Goal: Information Seeking & Learning: Check status

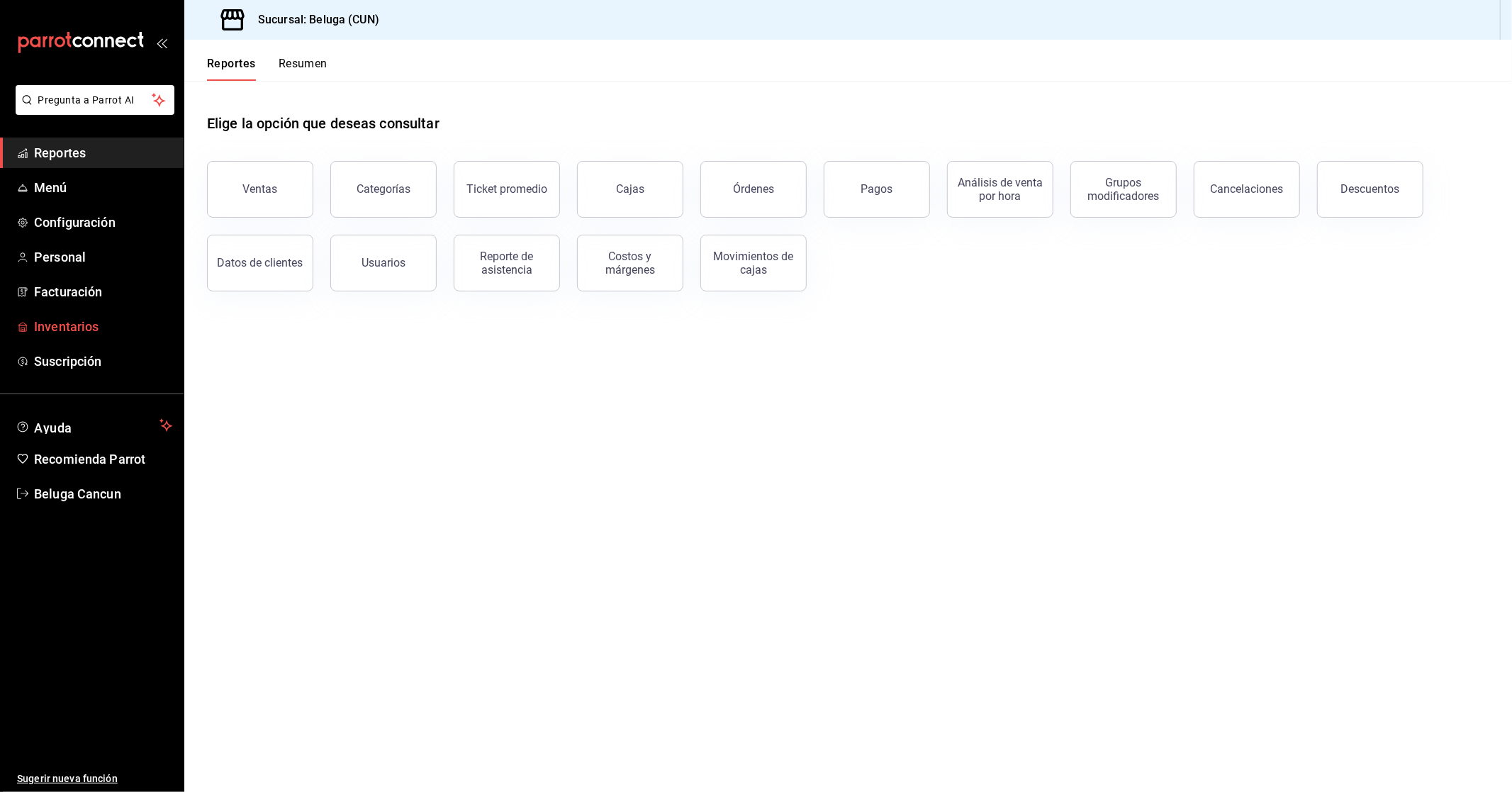
click at [90, 317] on span "Inventarios" at bounding box center [103, 327] width 138 height 19
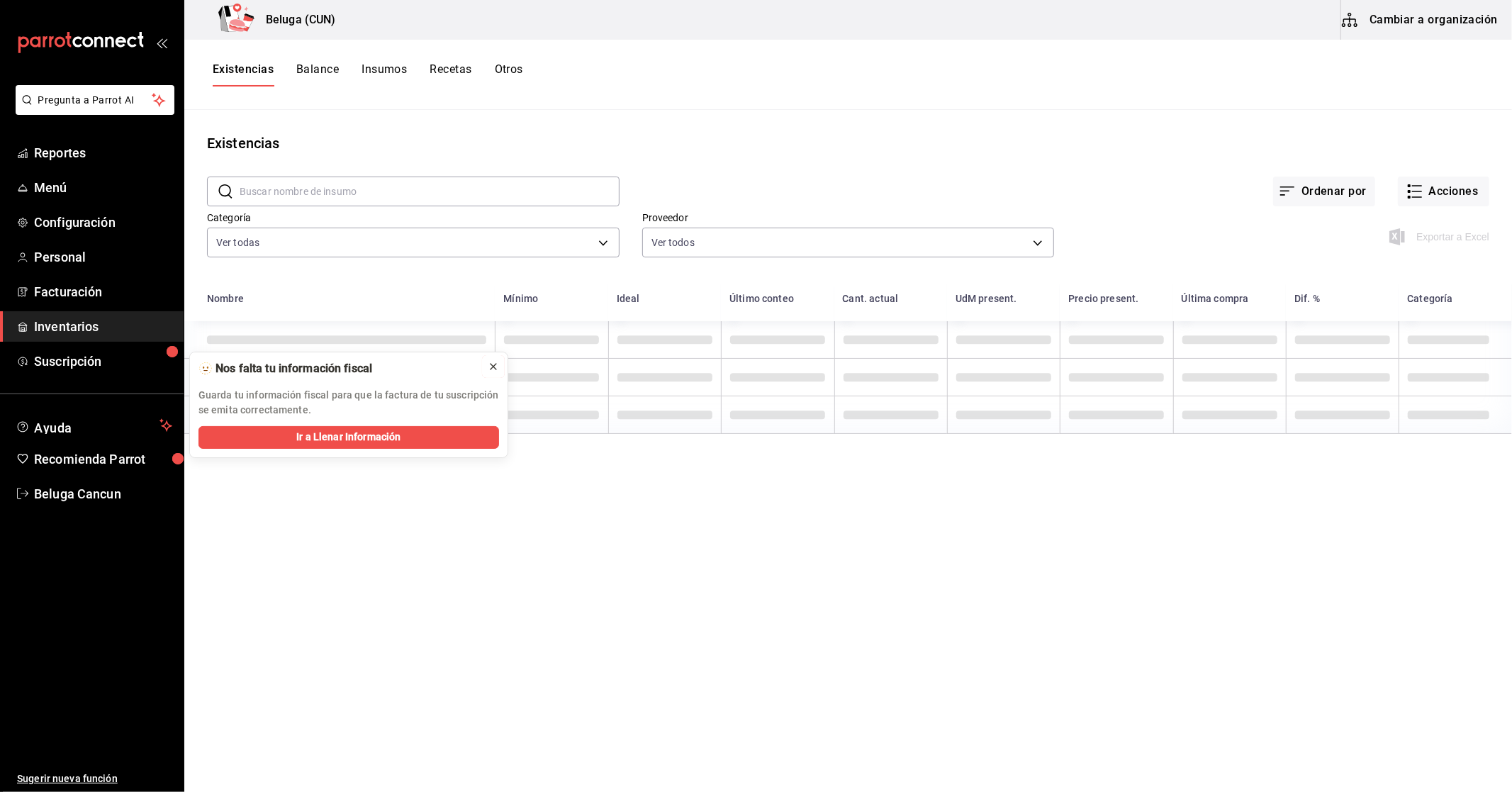
click at [494, 364] on icon at bounding box center [493, 366] width 12 height 12
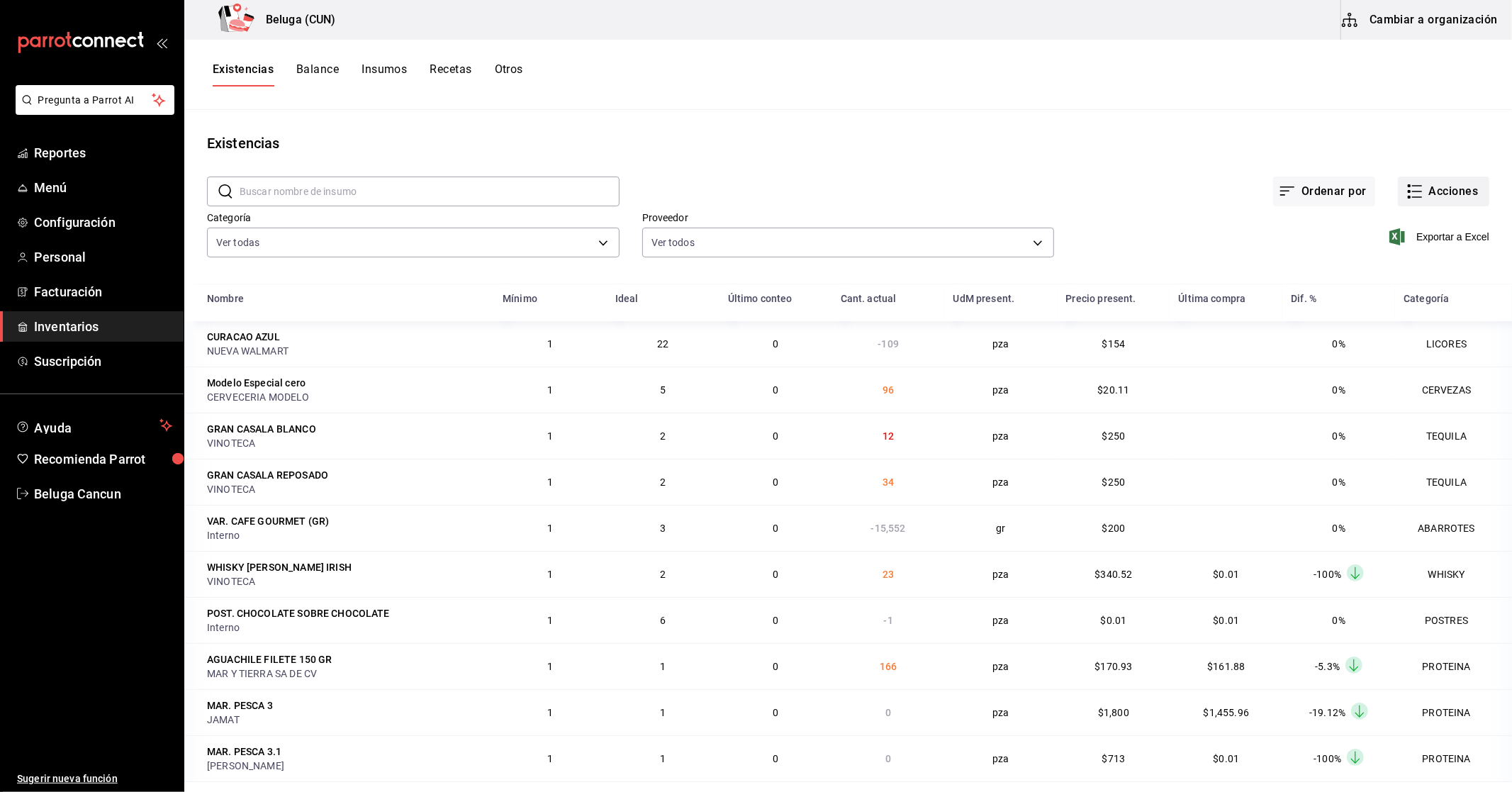
click at [731, 193] on button "Acciones" at bounding box center [1443, 191] width 91 height 30
click at [731, 263] on span "Compra" at bounding box center [1429, 268] width 119 height 15
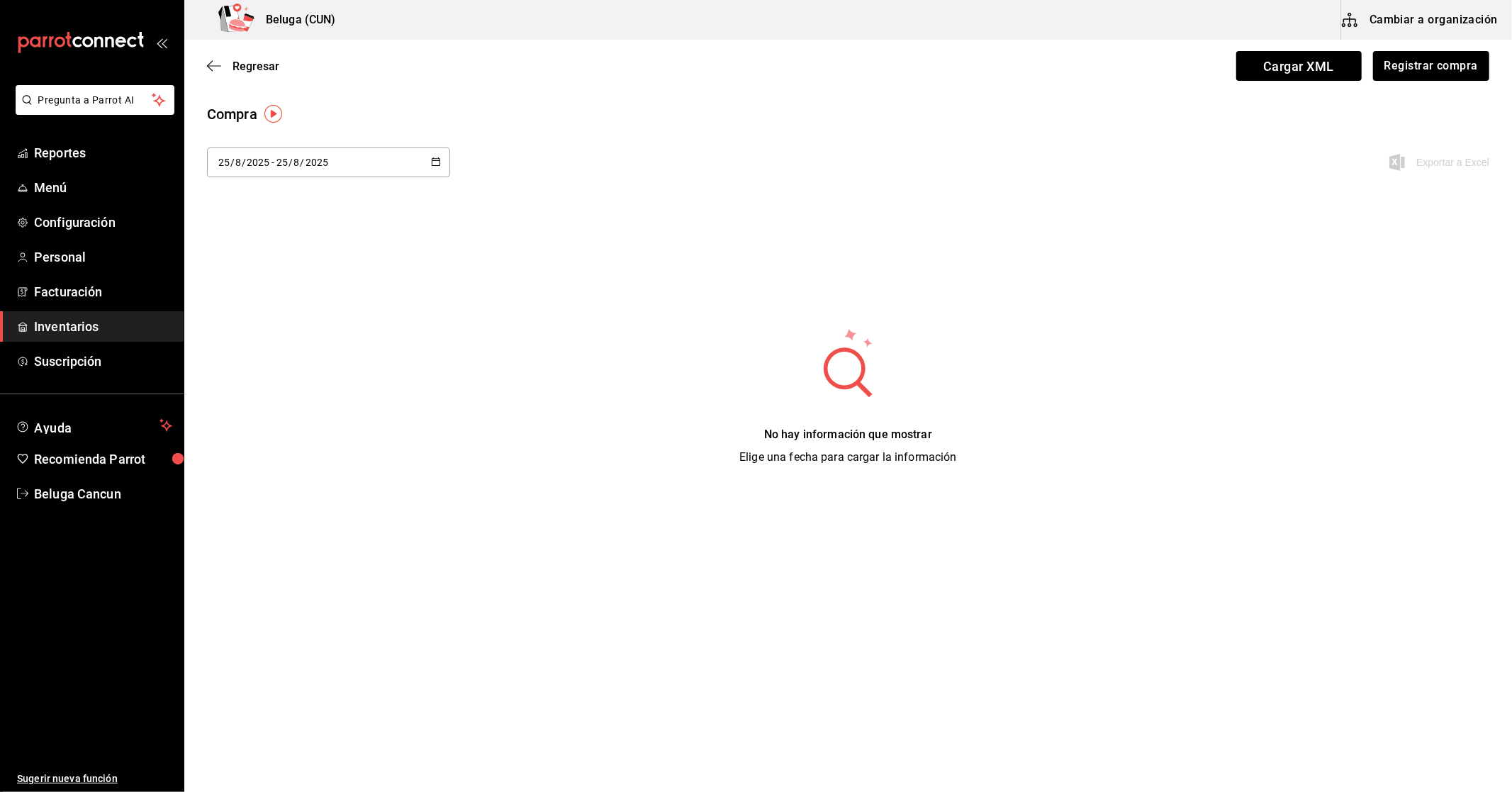
click at [440, 166] on button "button" at bounding box center [436, 162] width 10 height 12
click at [271, 429] on li "Rango de fechas" at bounding box center [274, 430] width 134 height 32
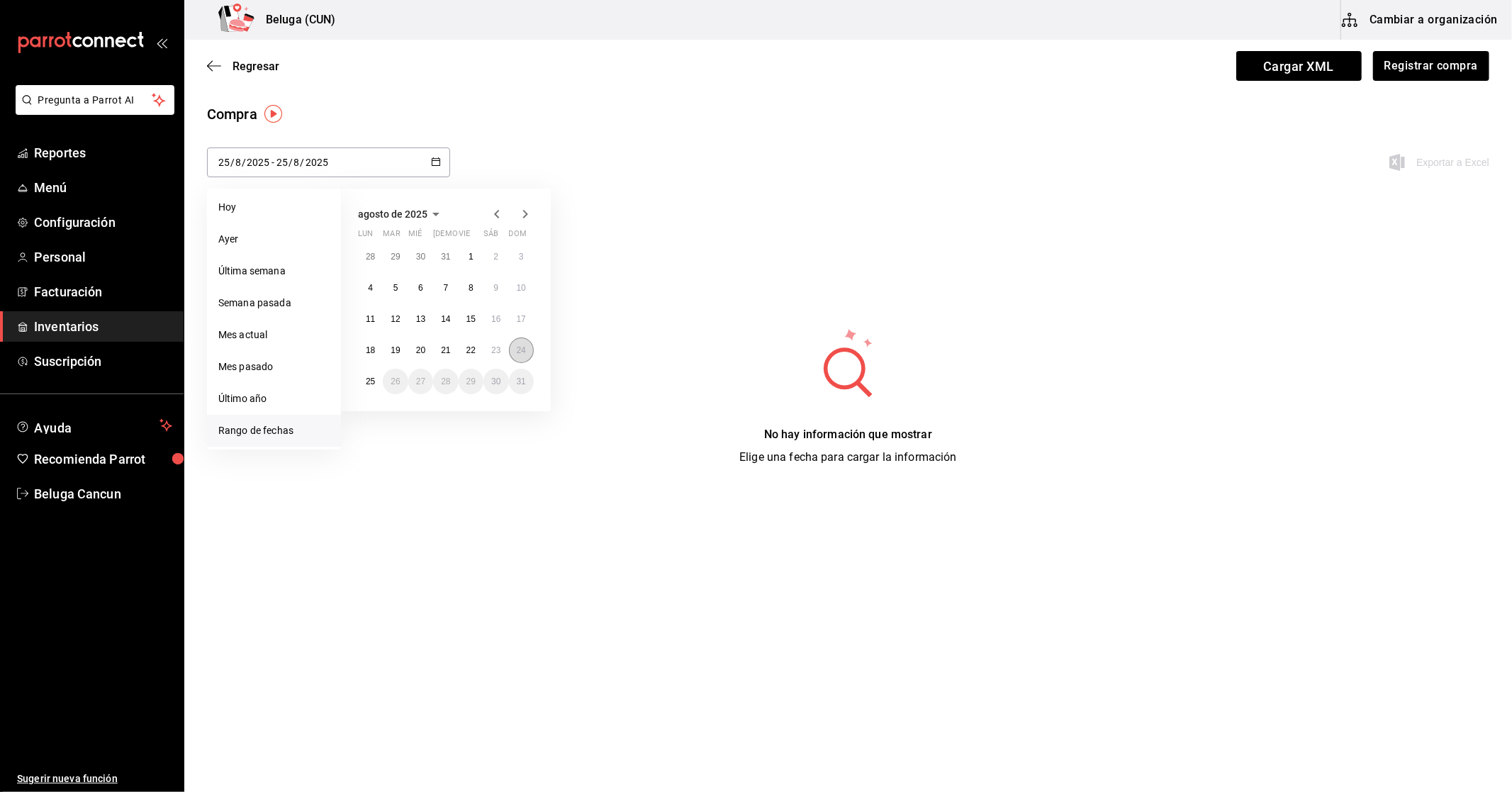
click at [519, 351] on abbr "24" at bounding box center [521, 350] width 9 height 10
type input "[DATE]"
type input "24"
type input "[DATE]"
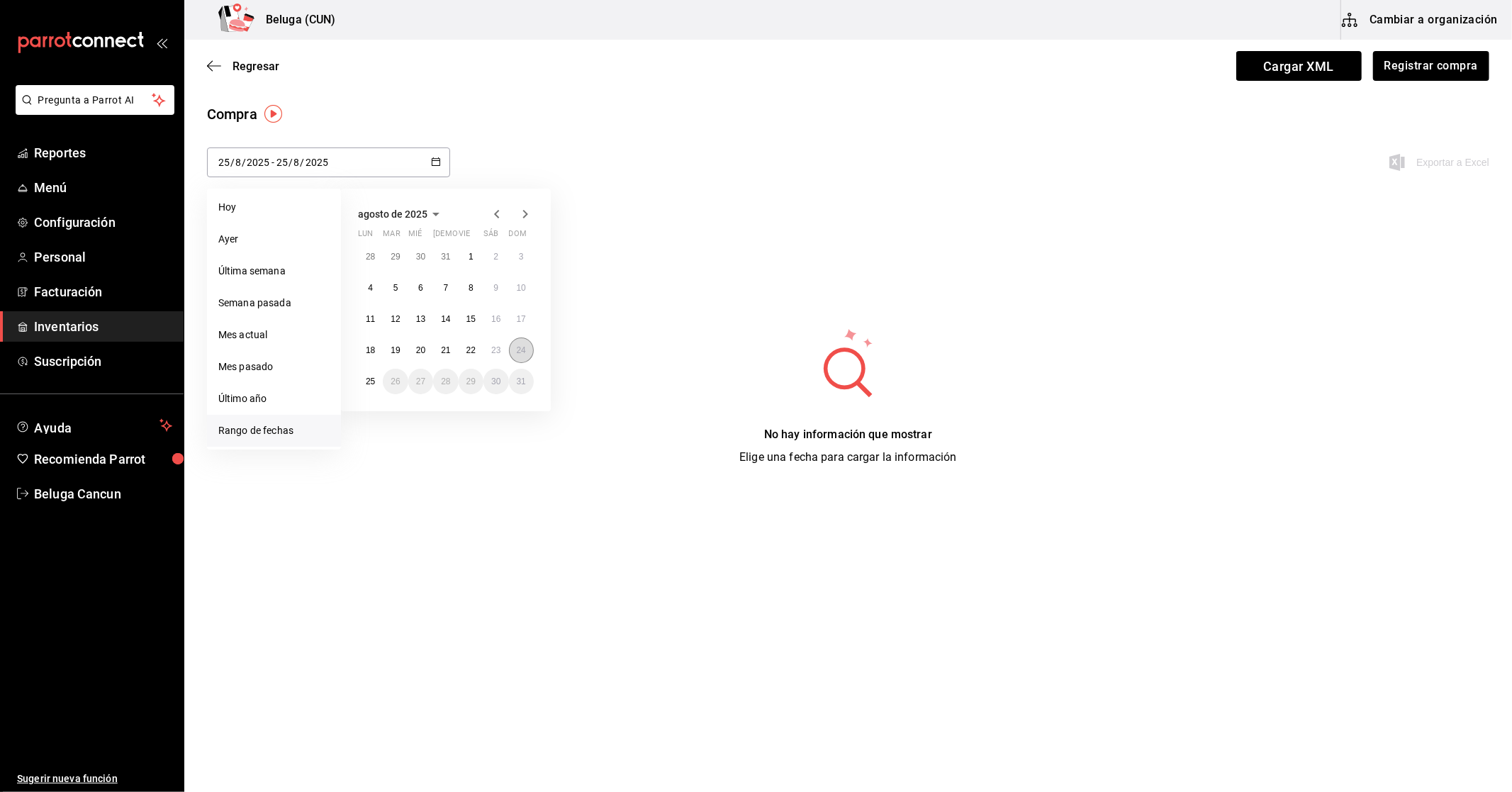
type input "24"
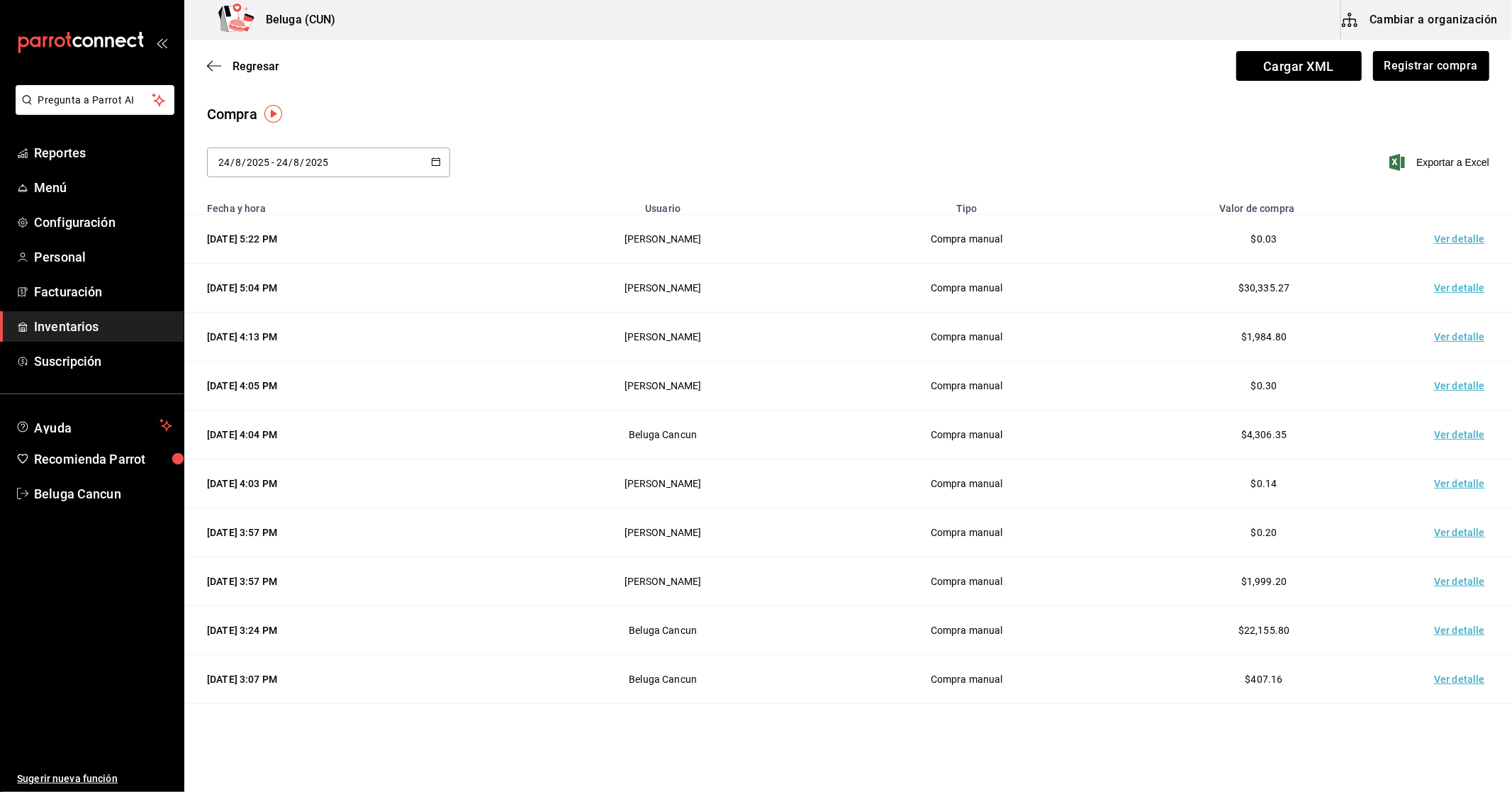
click at [731, 631] on td "Ver detalle" at bounding box center [1462, 631] width 99 height 49
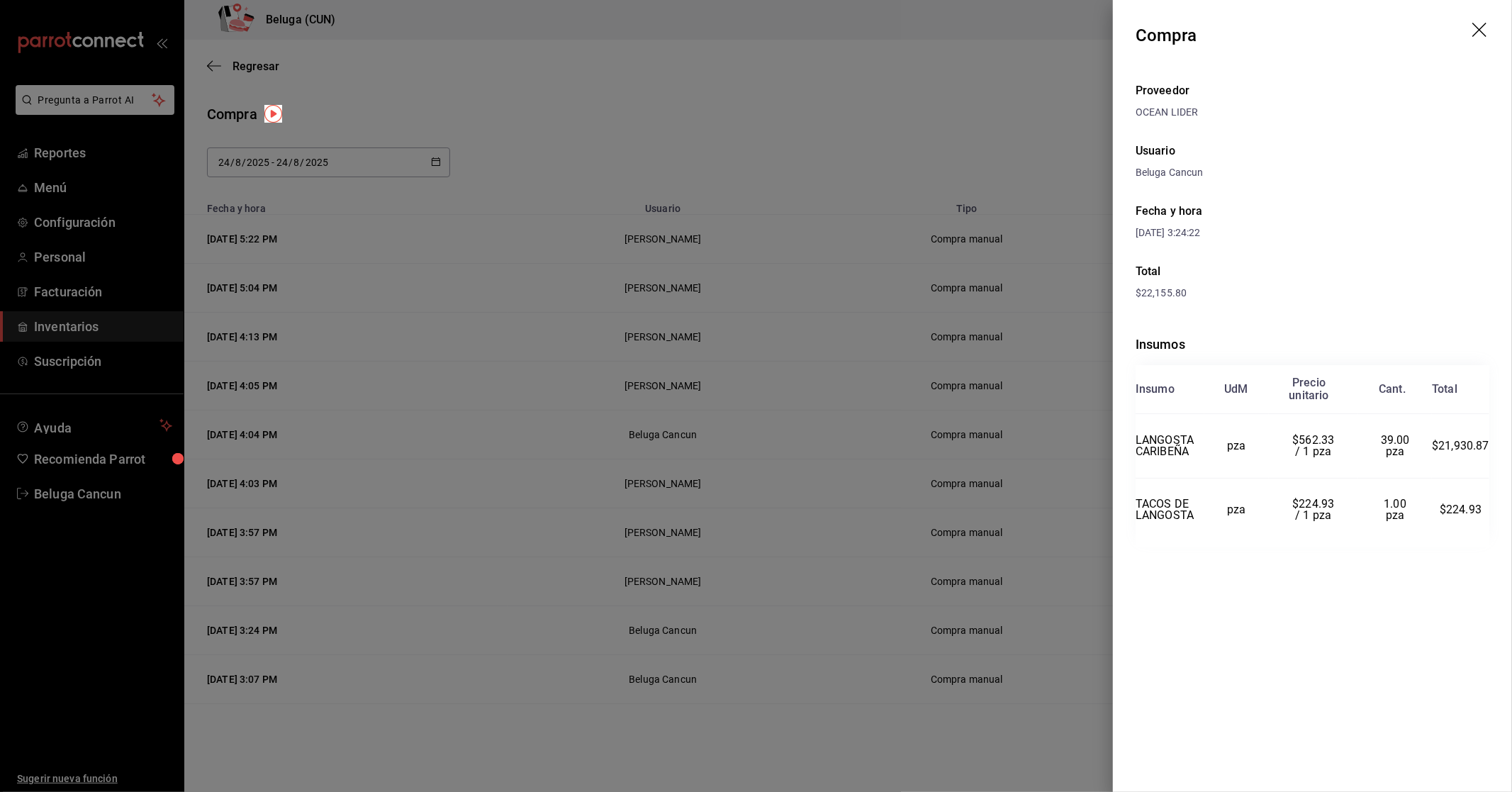
click at [731, 651] on div at bounding box center [756, 396] width 1512 height 792
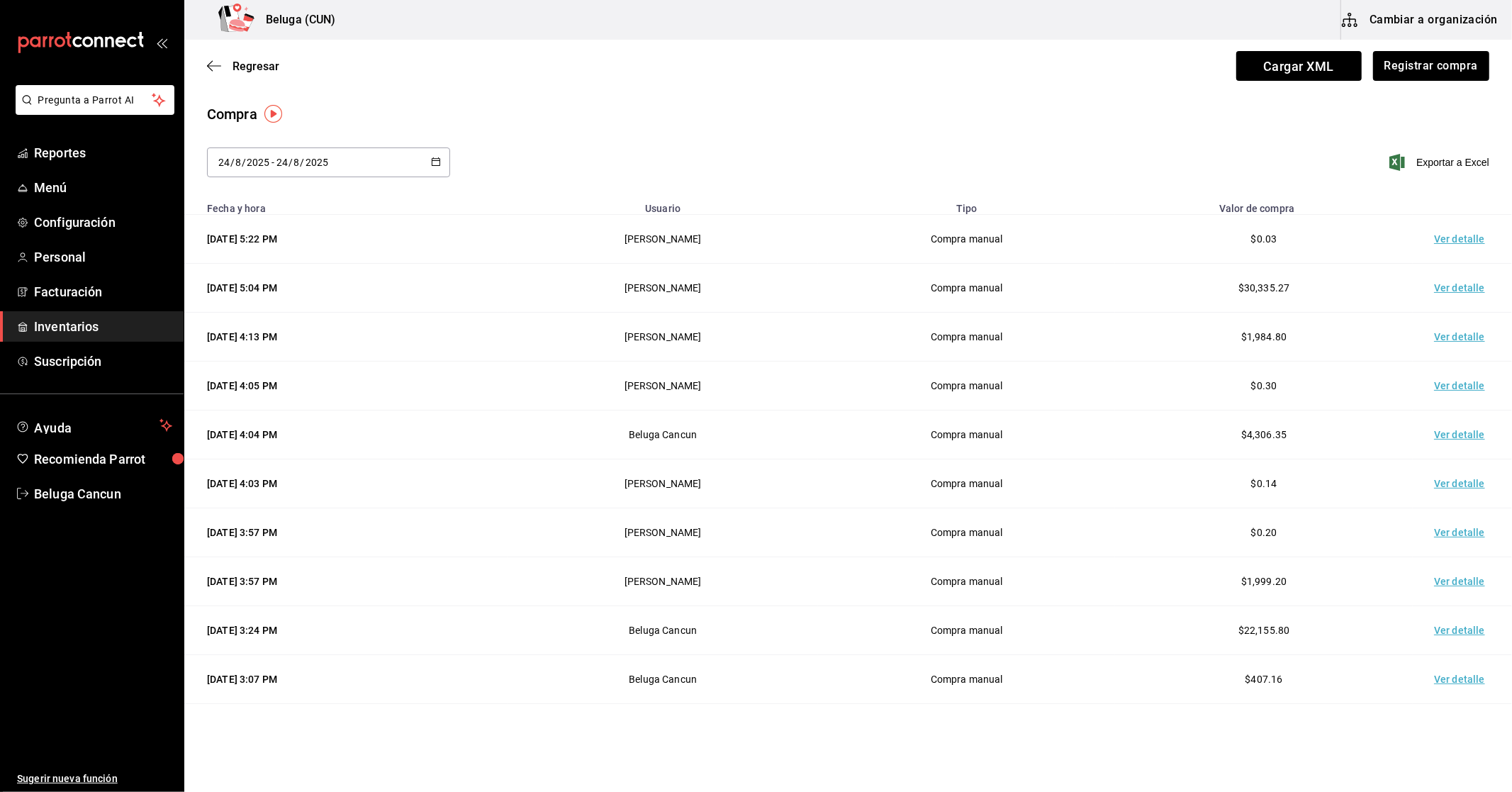
click at [731, 674] on td "Ver detalle" at bounding box center [1462, 679] width 99 height 49
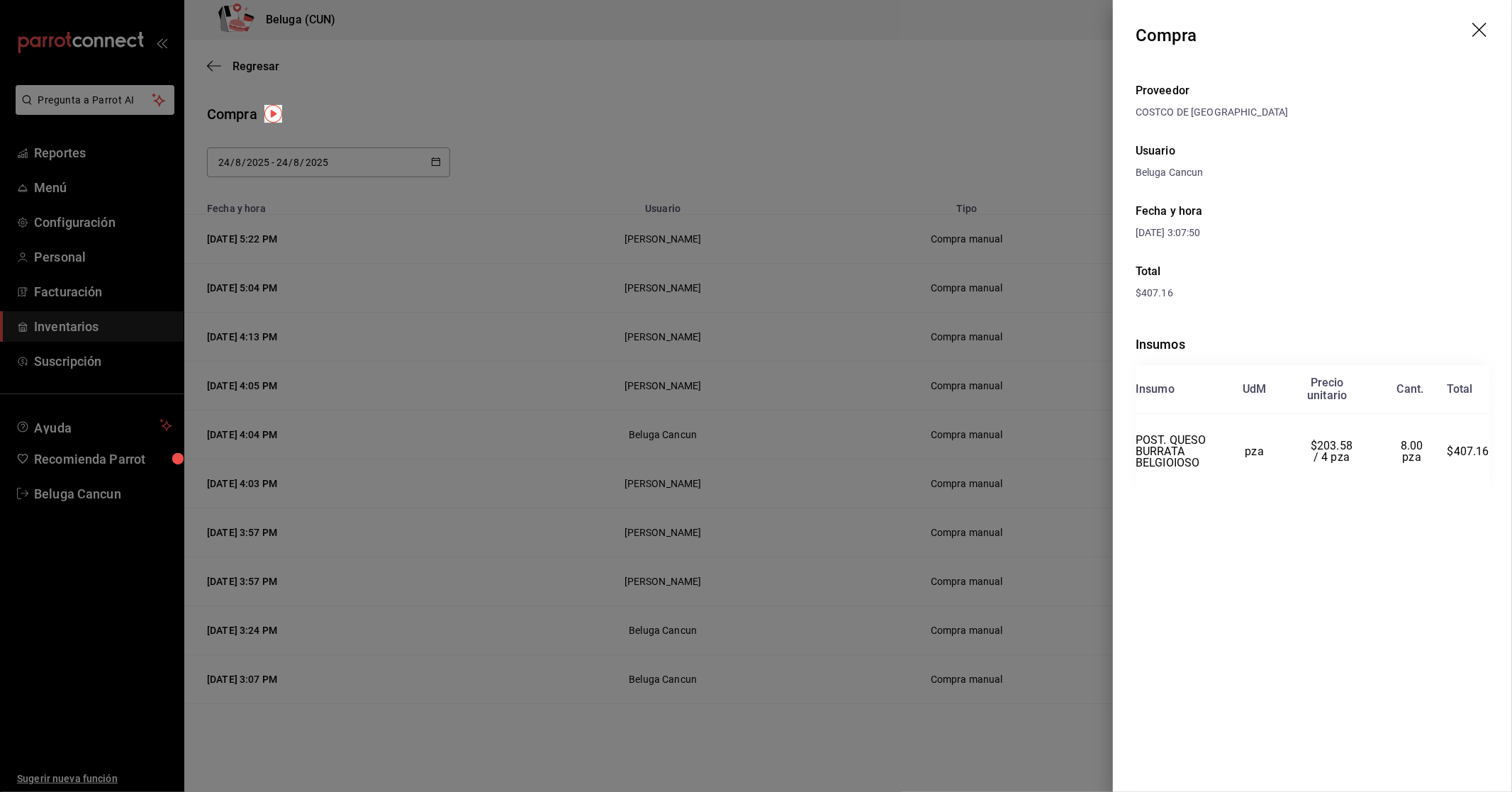
click at [731, 596] on div at bounding box center [756, 396] width 1512 height 792
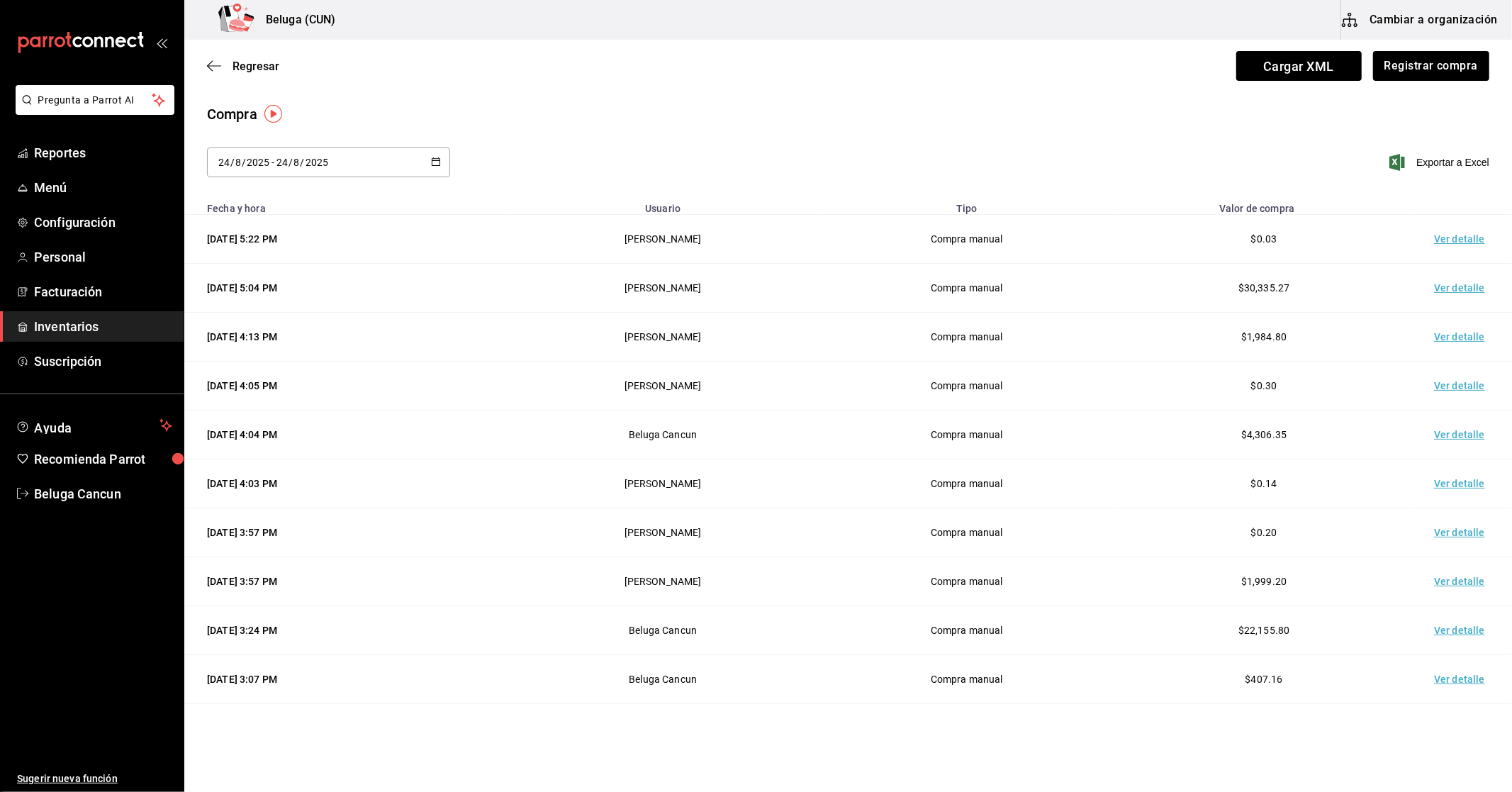
click at [731, 582] on td "Ver detalle" at bounding box center [1462, 582] width 99 height 49
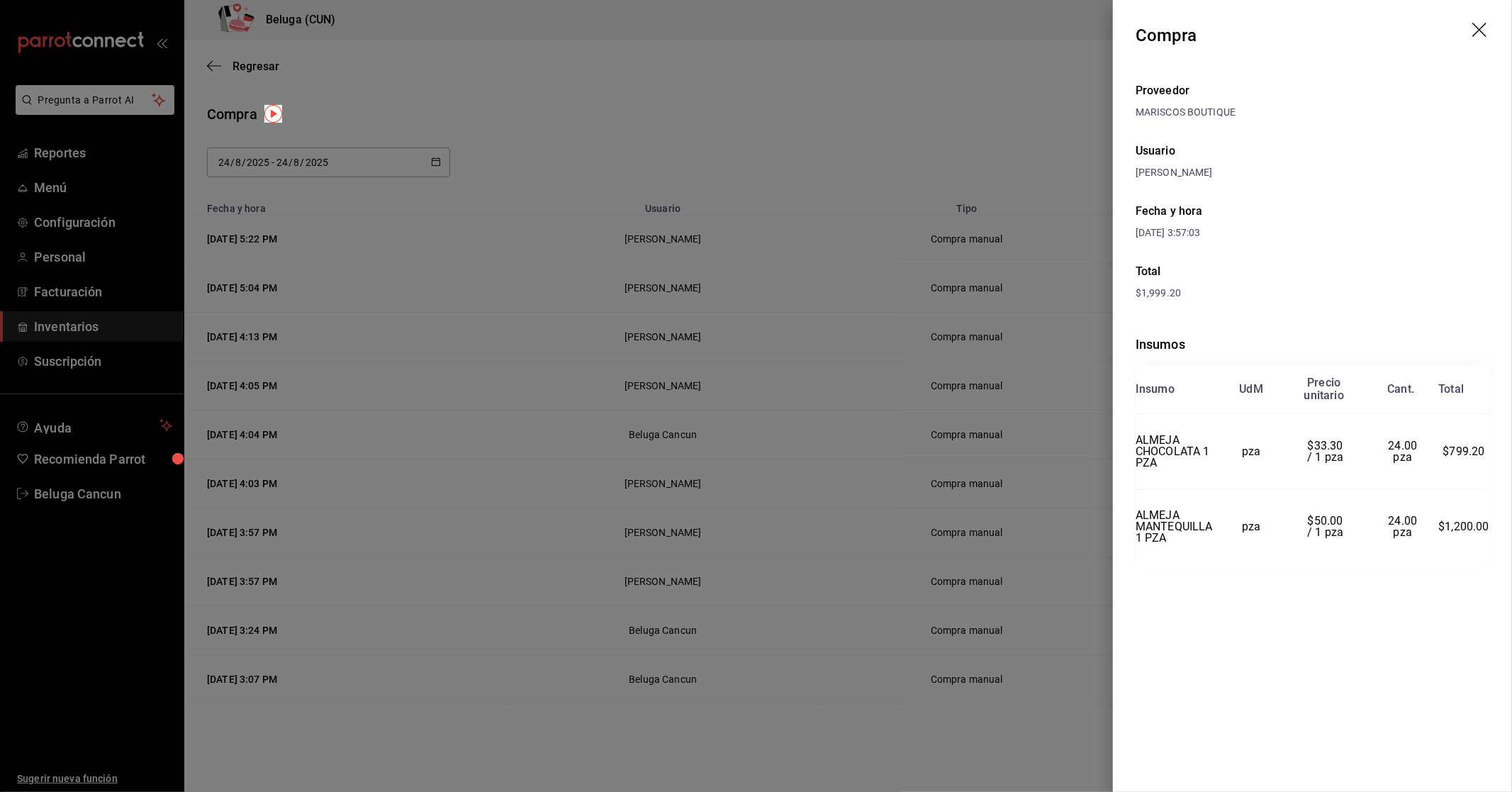
drag, startPoint x: 1021, startPoint y: 577, endPoint x: 1120, endPoint y: 575, distance: 99.0
click at [731, 576] on div at bounding box center [756, 396] width 1512 height 792
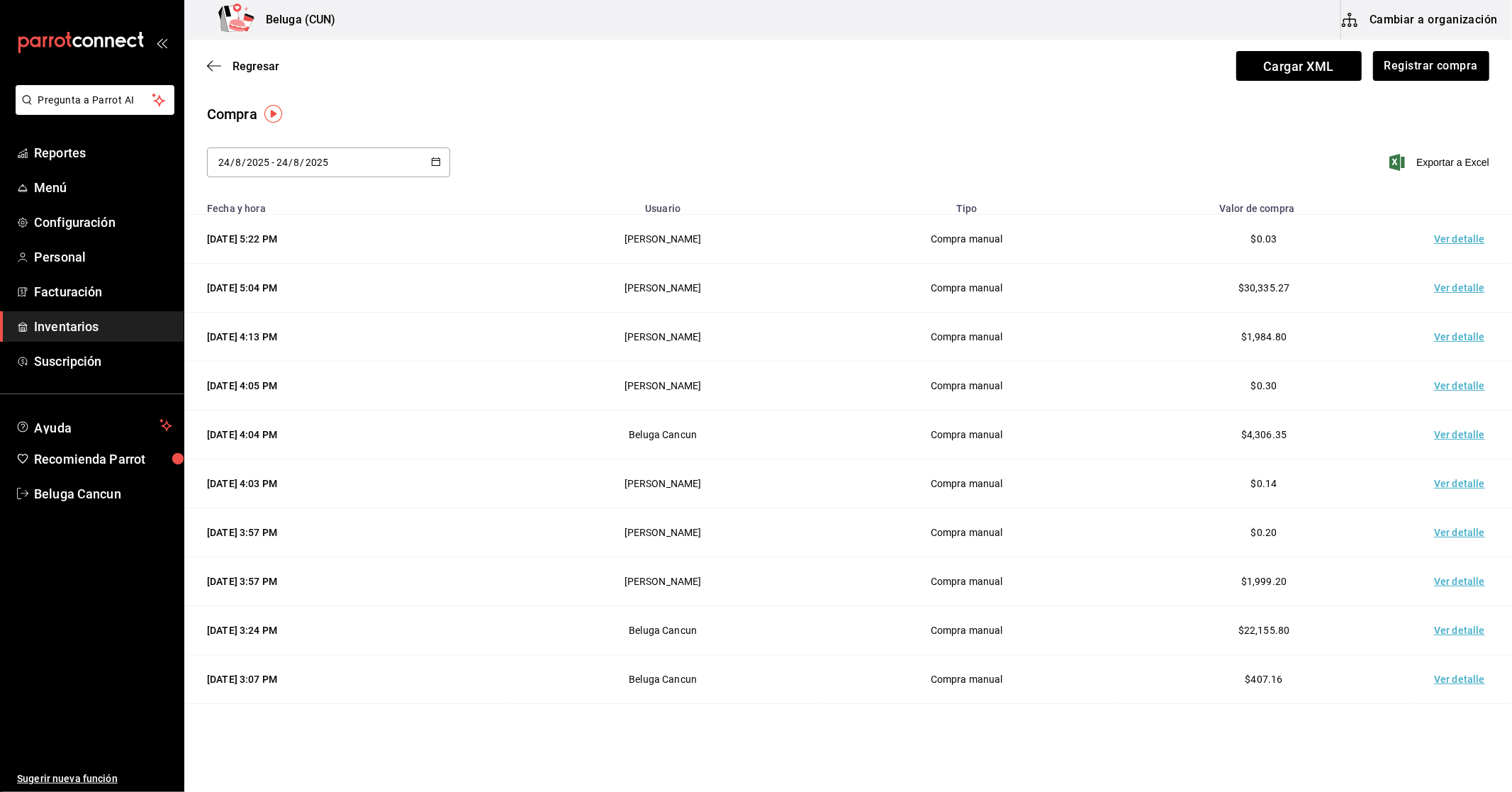
click at [731, 490] on td "Ver detalle" at bounding box center [1462, 483] width 99 height 49
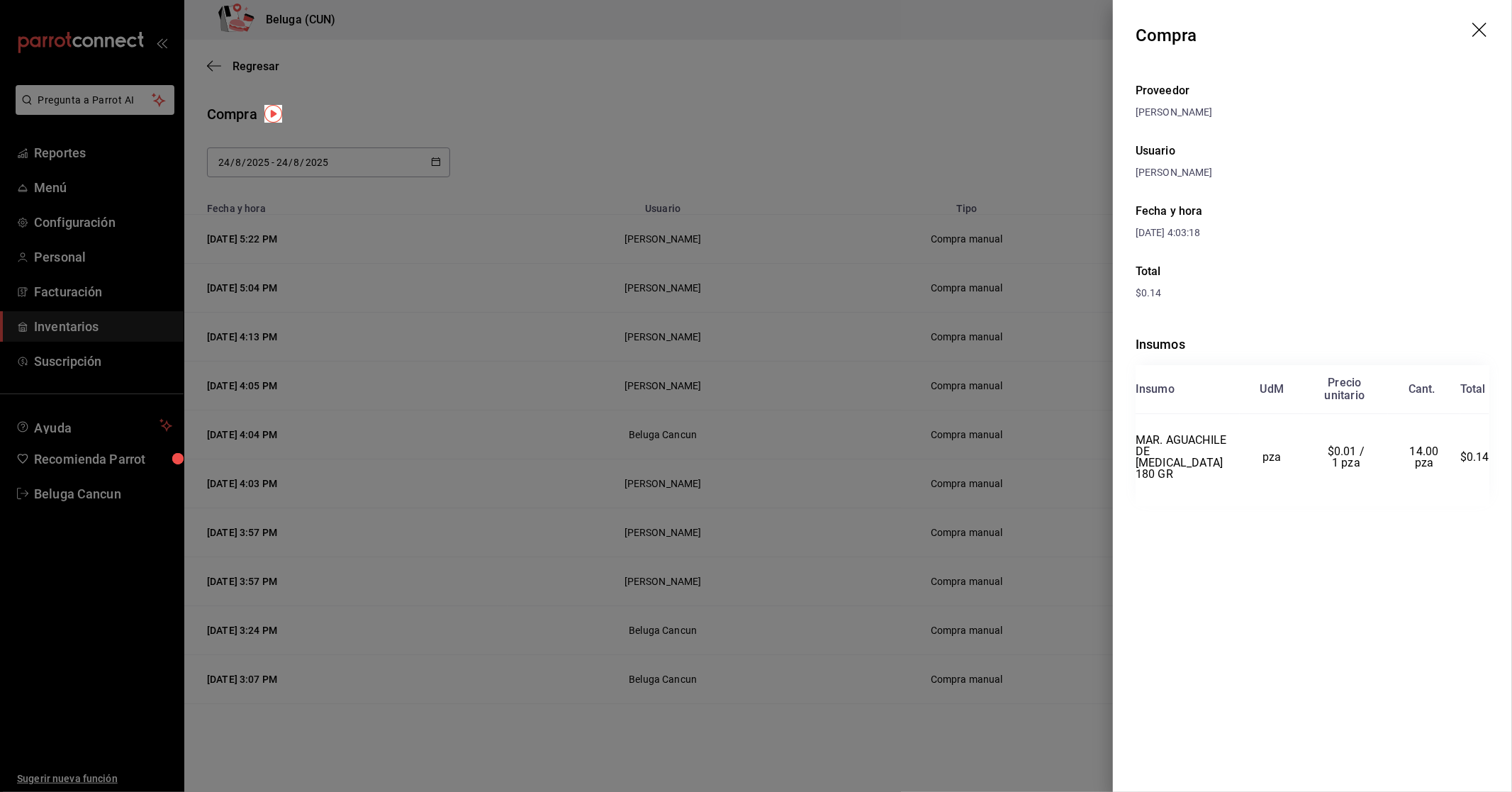
click at [731, 481] on div at bounding box center [756, 396] width 1512 height 792
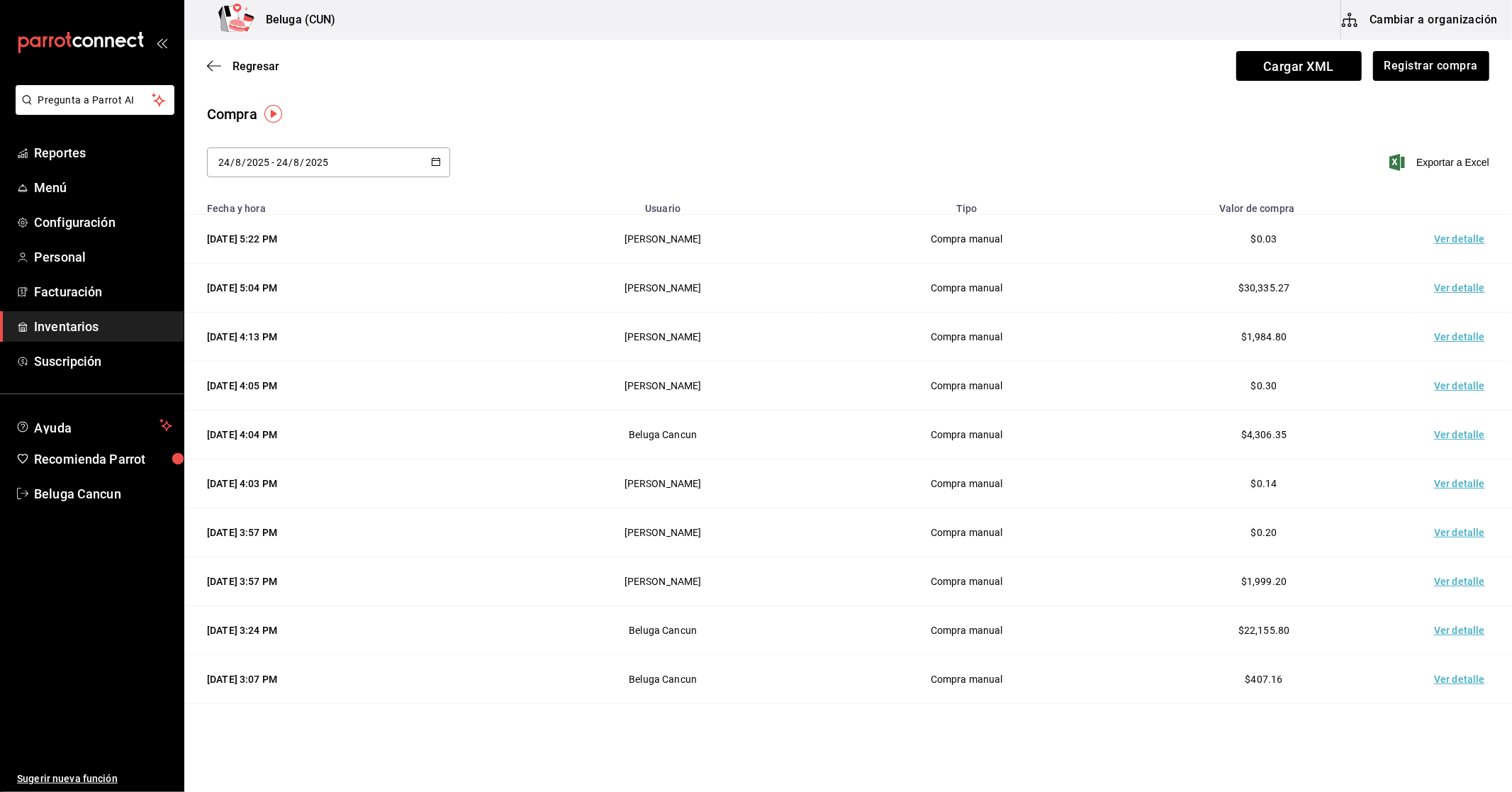
click at [731, 434] on td "Ver detalle" at bounding box center [1462, 435] width 99 height 49
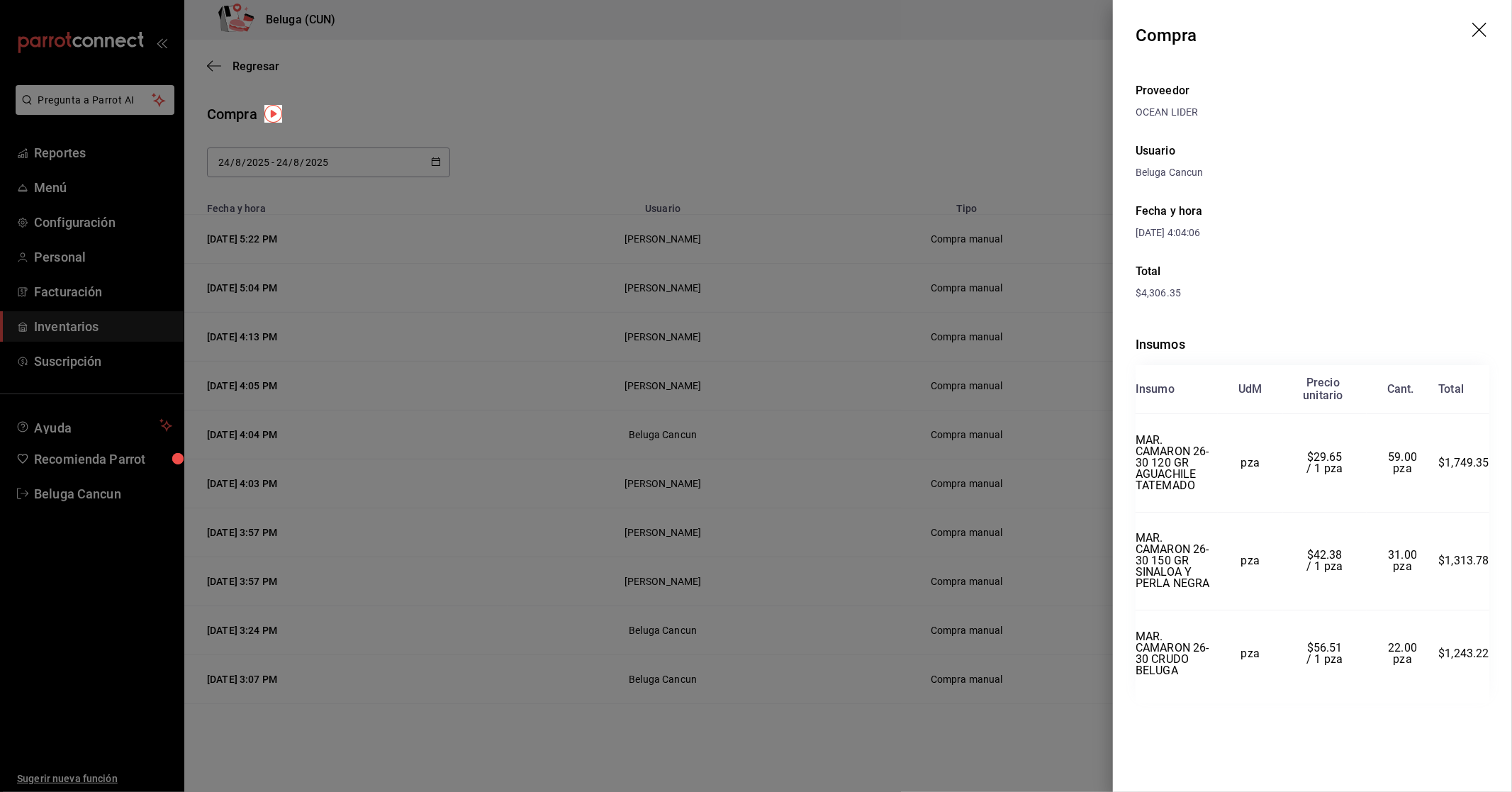
click at [731, 422] on div at bounding box center [756, 396] width 1512 height 792
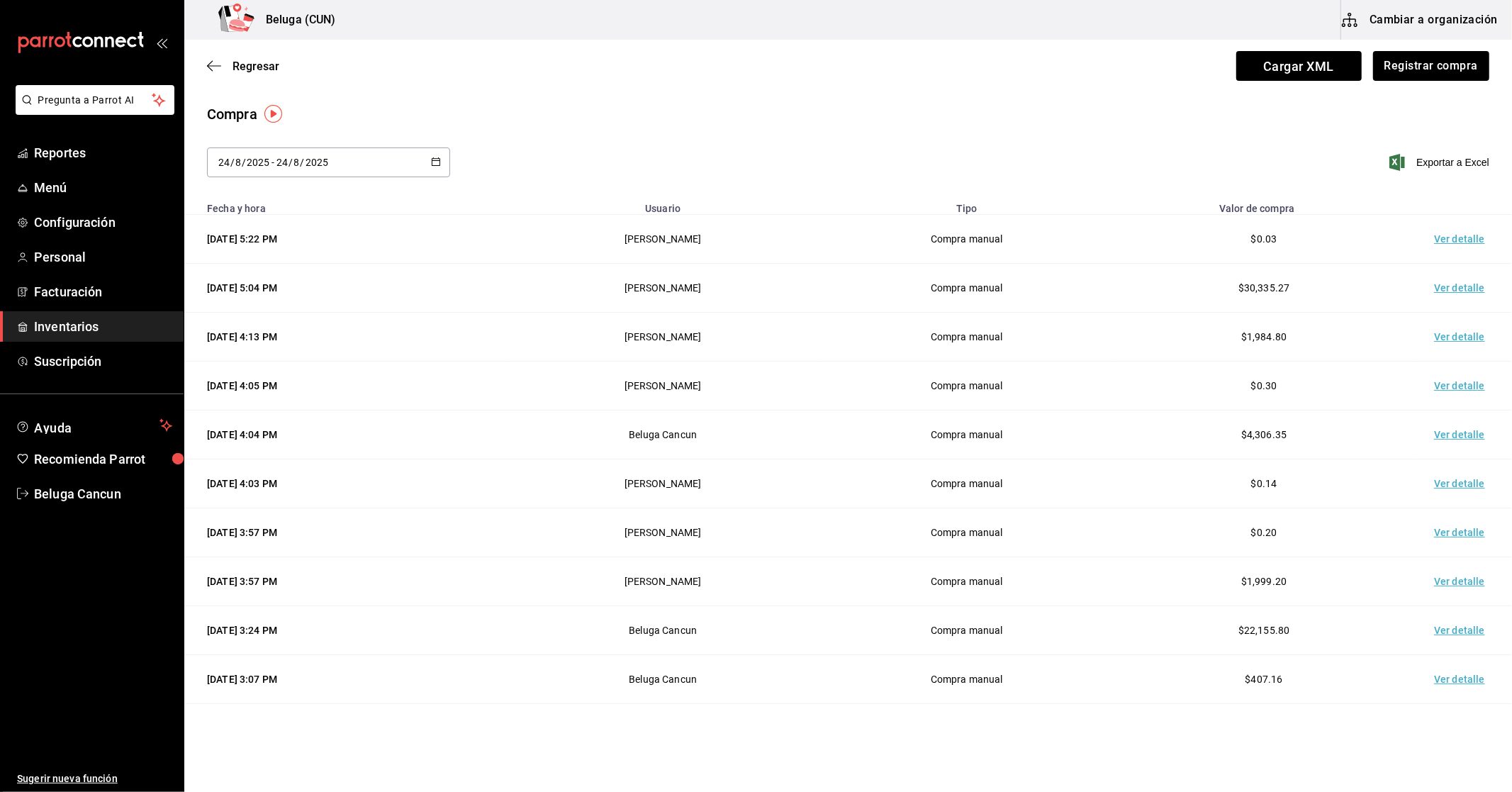
click at [731, 381] on td "Ver detalle" at bounding box center [1462, 386] width 99 height 49
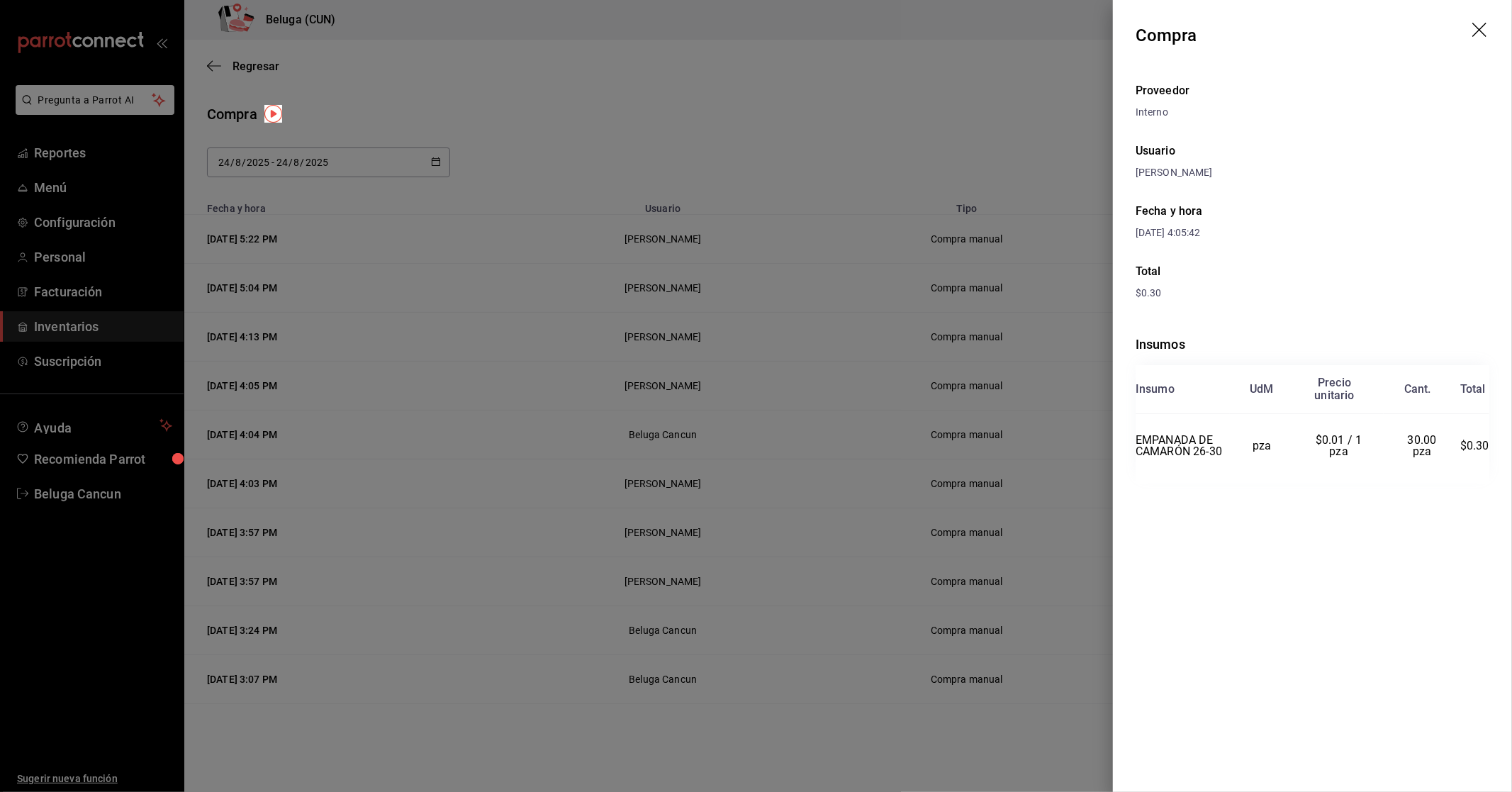
click at [731, 385] on div at bounding box center [756, 396] width 1512 height 792
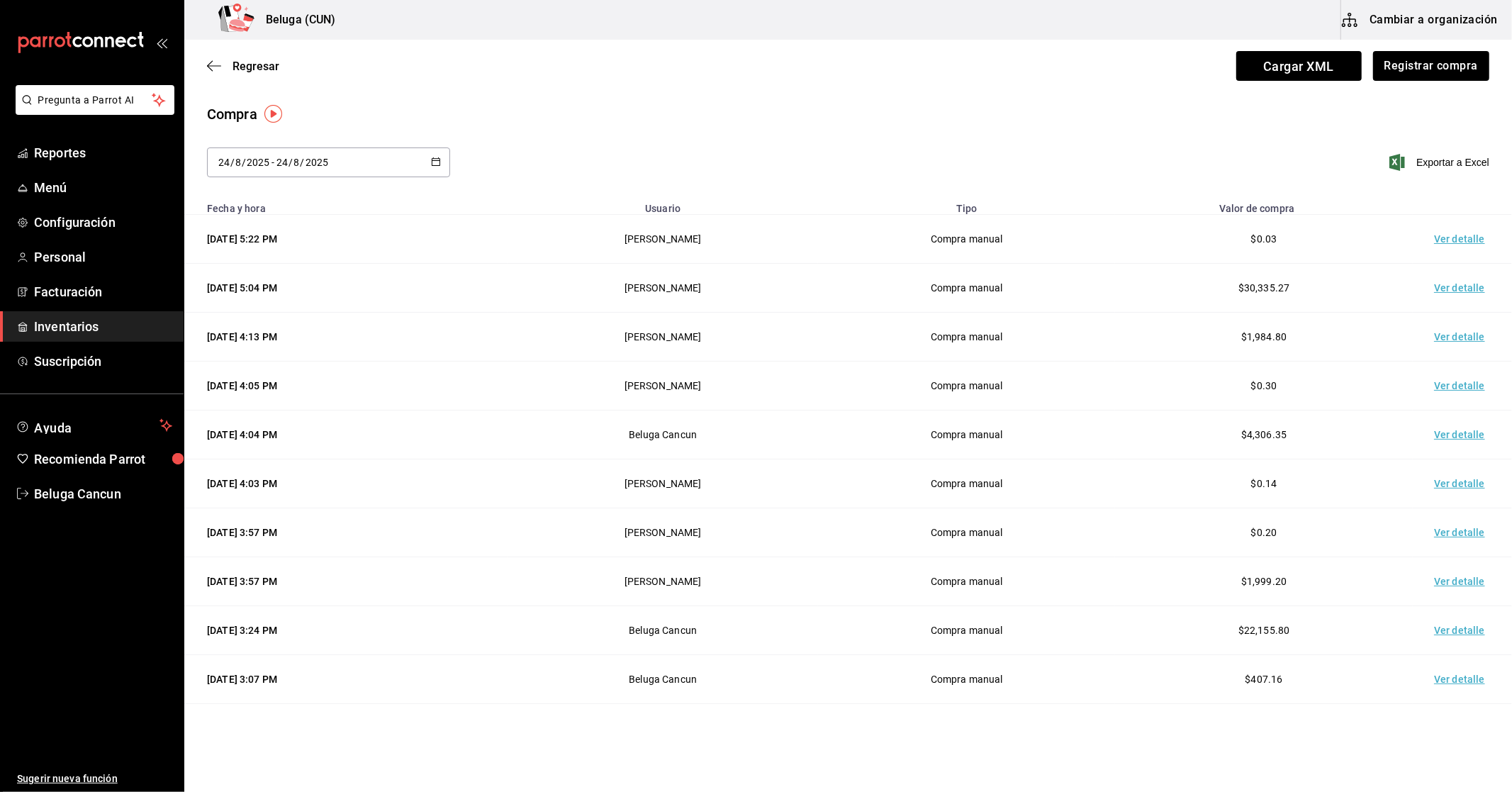
click at [731, 334] on td "Ver detalle" at bounding box center [1462, 337] width 99 height 49
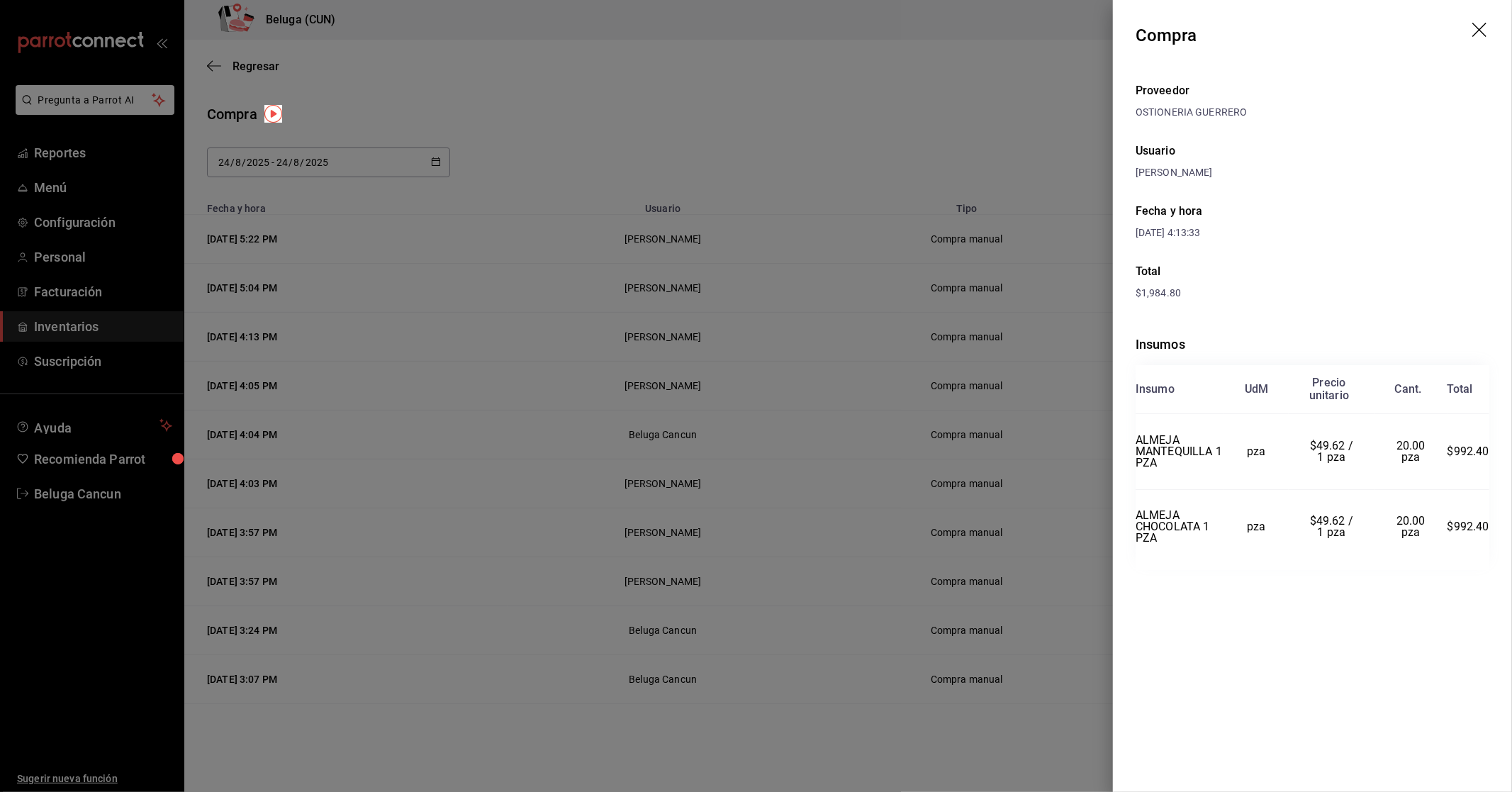
click at [731, 342] on div at bounding box center [756, 396] width 1512 height 792
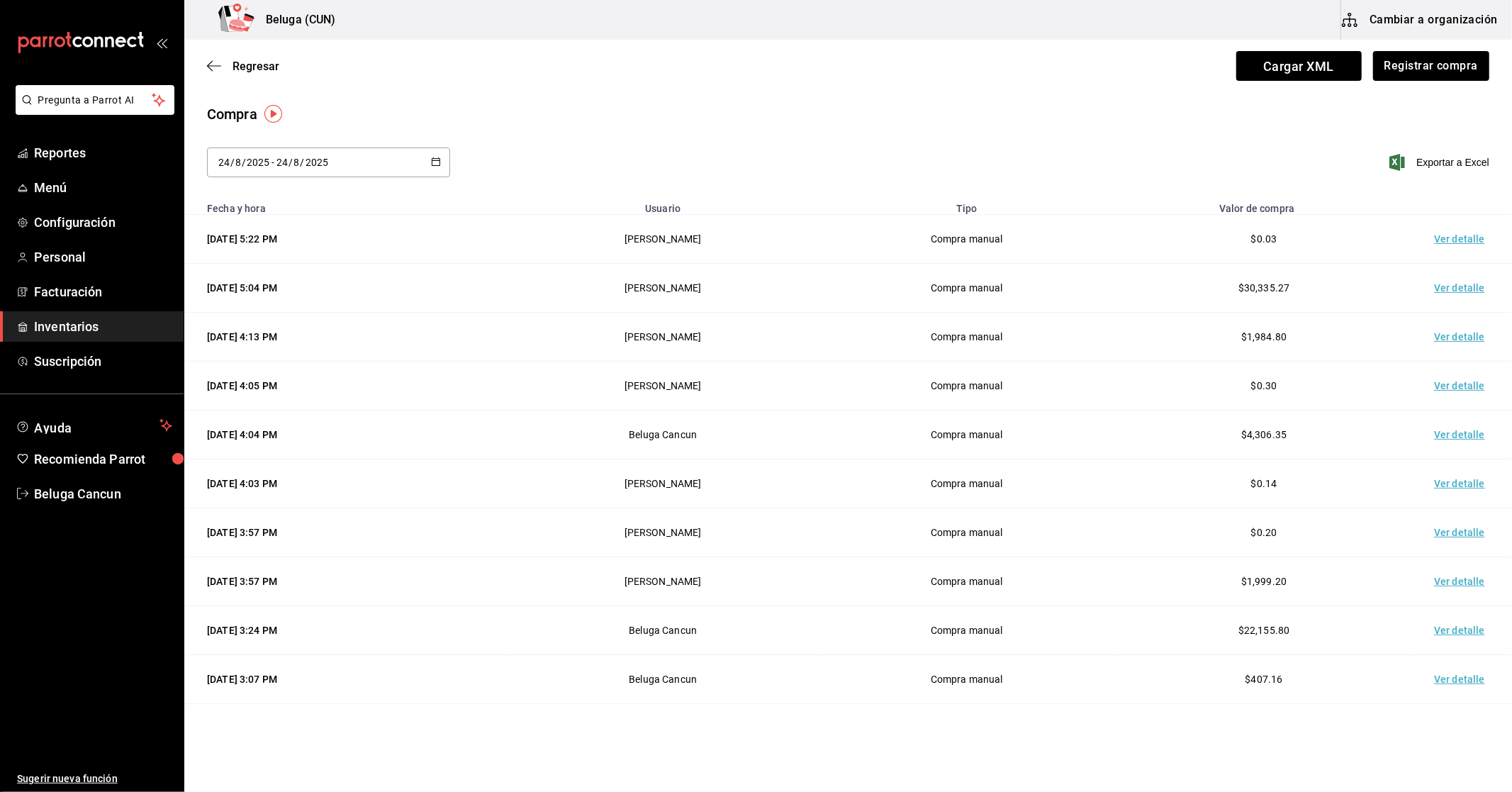
click at [731, 278] on td "Ver detalle" at bounding box center [1462, 288] width 99 height 49
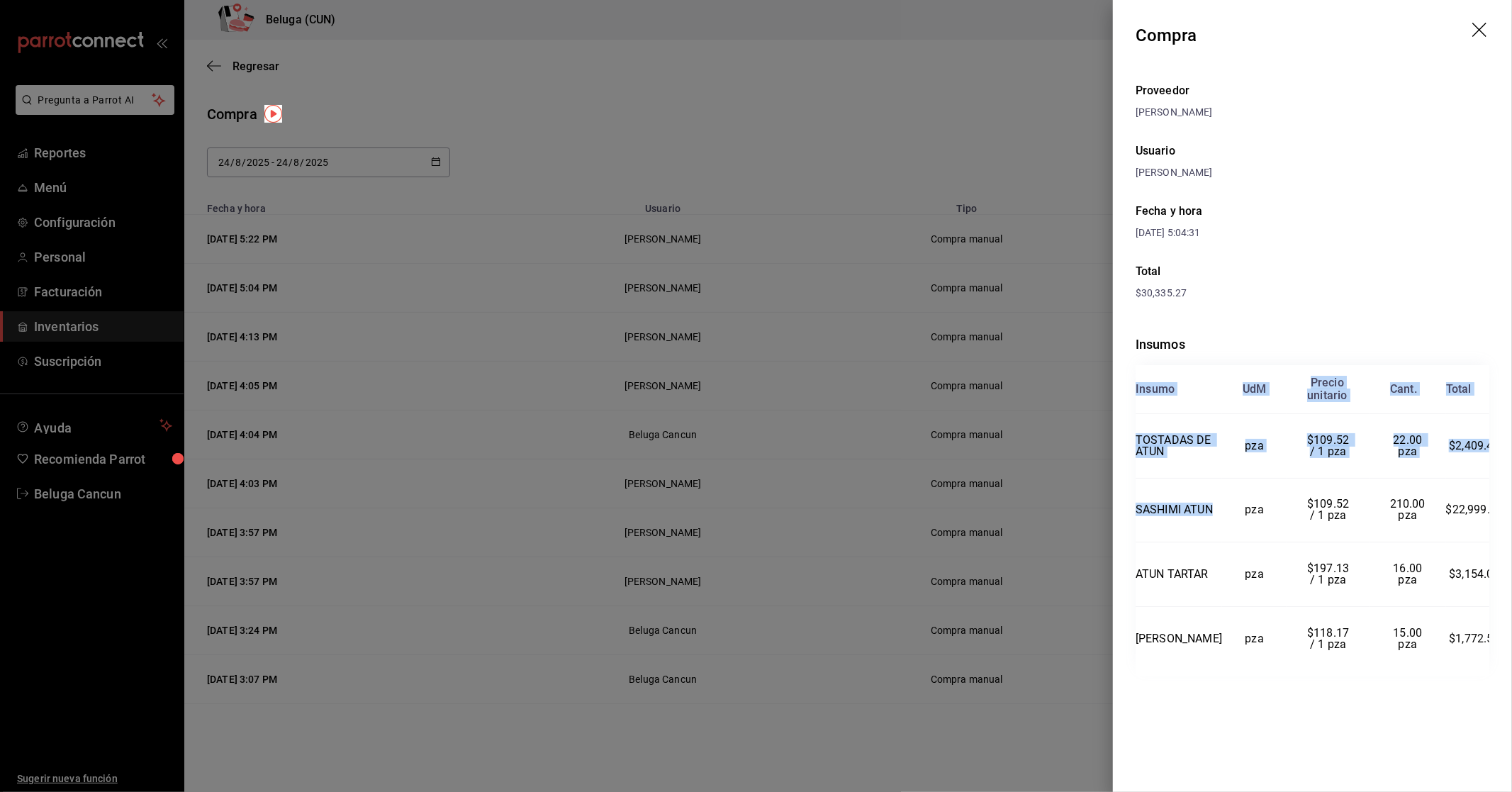
drag, startPoint x: 1175, startPoint y: 515, endPoint x: 1125, endPoint y: 461, distance: 73.6
click at [731, 461] on div "Proveedor [PERSON_NAME] Usuario [PERSON_NAME] y hora [DATE] 5:04:31 Total $30,3…" at bounding box center [1312, 396] width 399 height 650
click at [731, 518] on td "SASHIMI ATUN" at bounding box center [1178, 510] width 87 height 65
drag, startPoint x: 1178, startPoint y: 654, endPoint x: 1118, endPoint y: 445, distance: 217.4
click at [731, 445] on div "Proveedor [PERSON_NAME] Usuario [PERSON_NAME] y hora [DATE] 5:04:31 Total $30,3…" at bounding box center [1312, 396] width 399 height 650
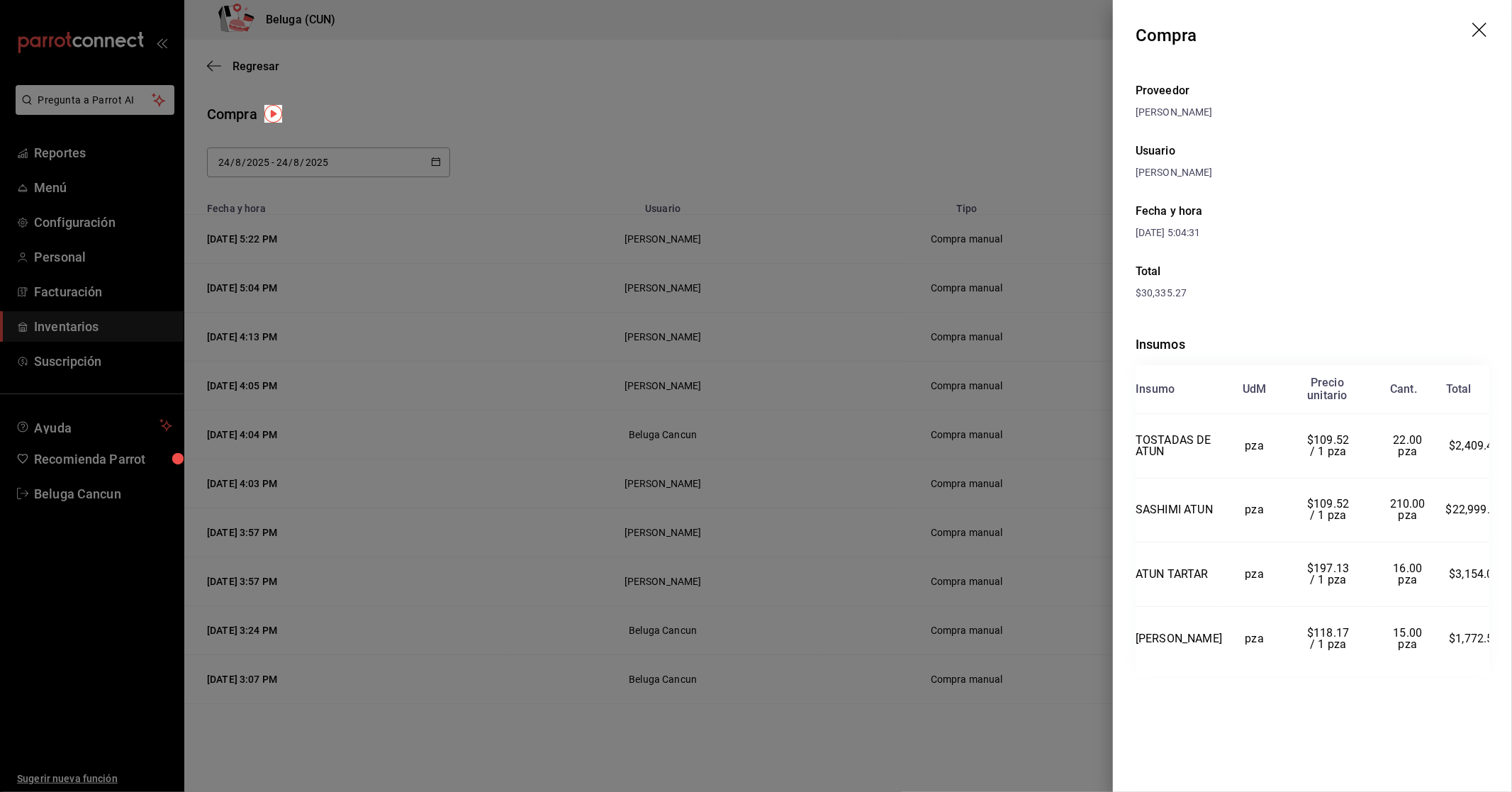
click at [731, 733] on div "Compra Proveedor [PERSON_NAME] Usuario [PERSON_NAME] y hora [DATE] 5:04:31 Tota…" at bounding box center [1312, 396] width 399 height 792
click at [731, 93] on div at bounding box center [756, 396] width 1512 height 792
